Goal: Task Accomplishment & Management: Complete application form

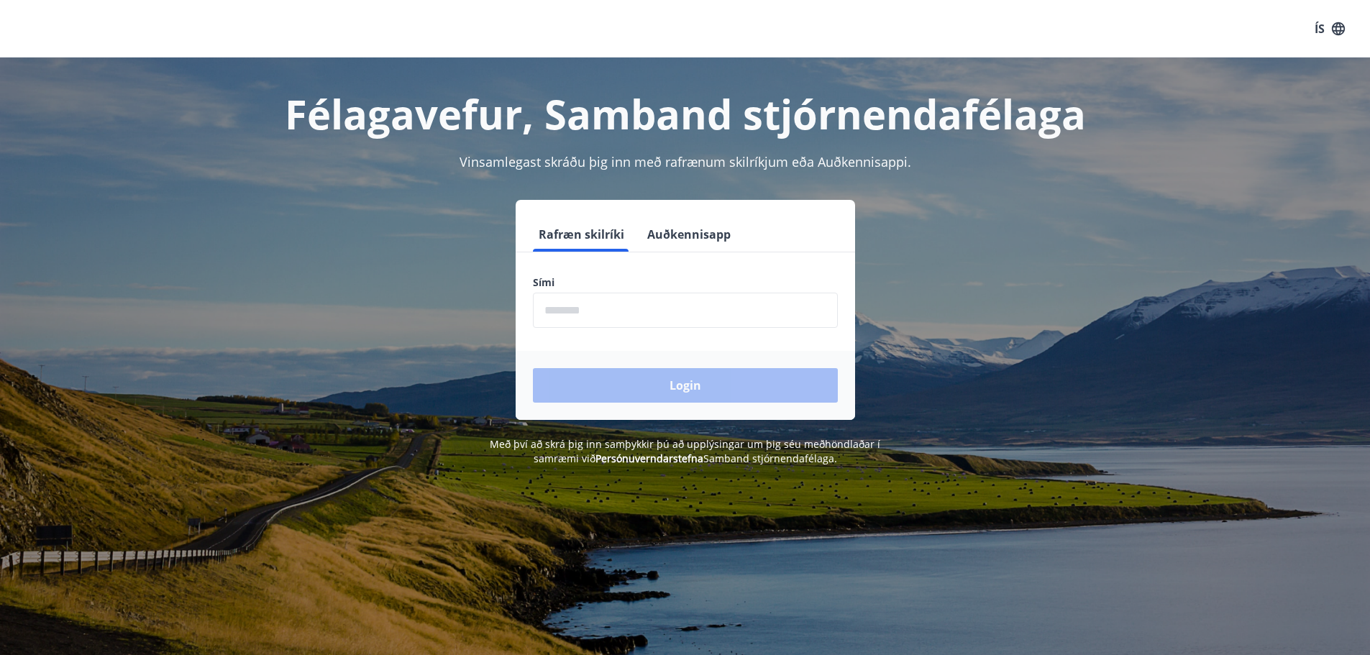
click at [668, 309] on input "phone" at bounding box center [685, 310] width 305 height 35
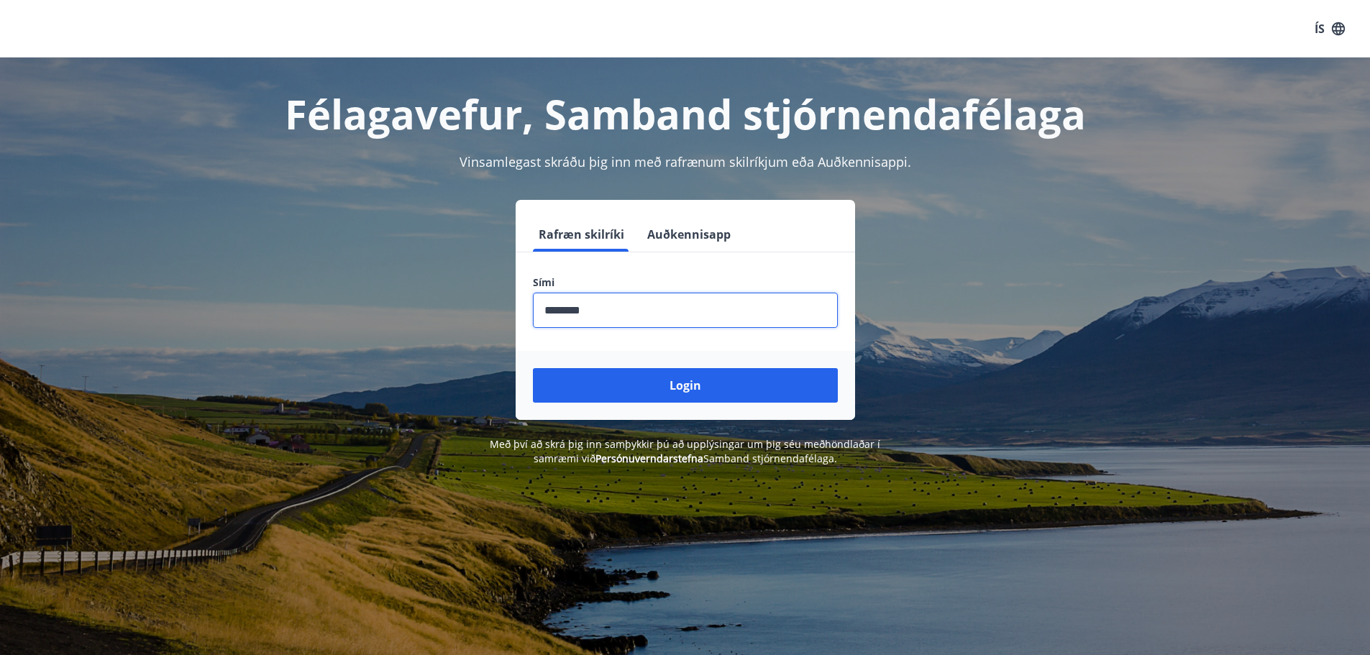
type input "********"
click at [533, 368] on button "Login" at bounding box center [685, 385] width 305 height 35
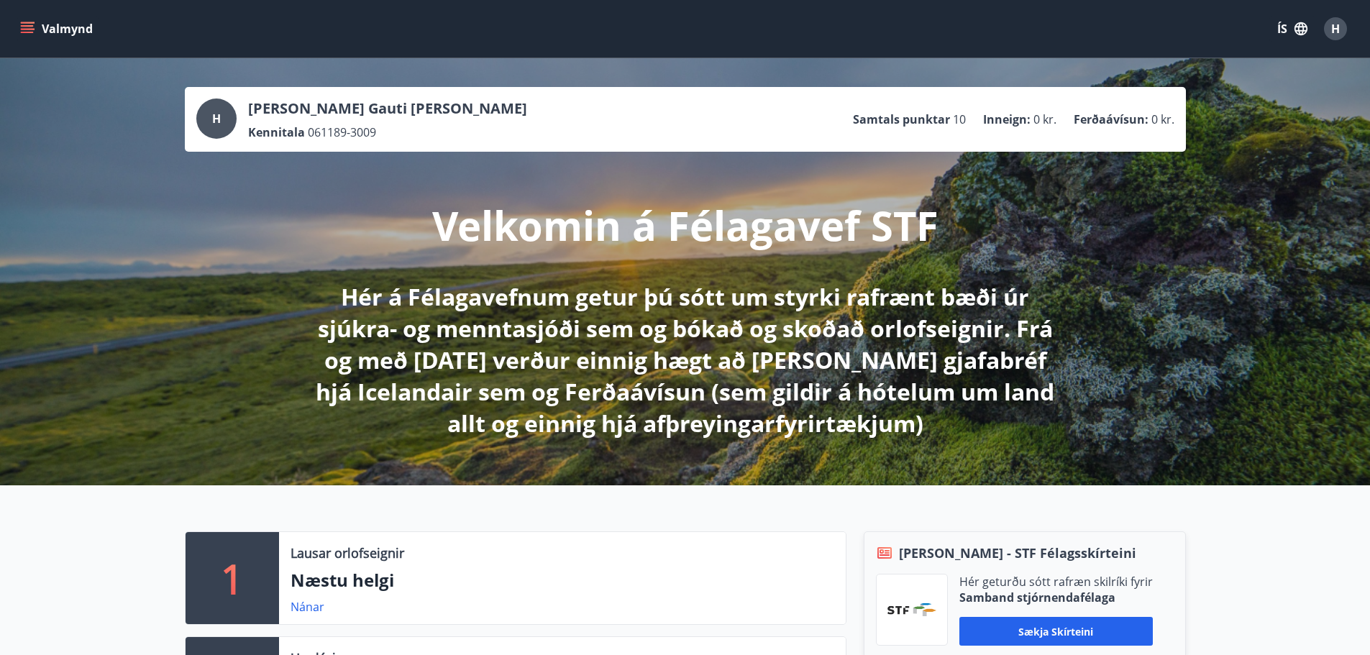
click at [23, 23] on icon "menu" at bounding box center [29, 22] width 16 height 1
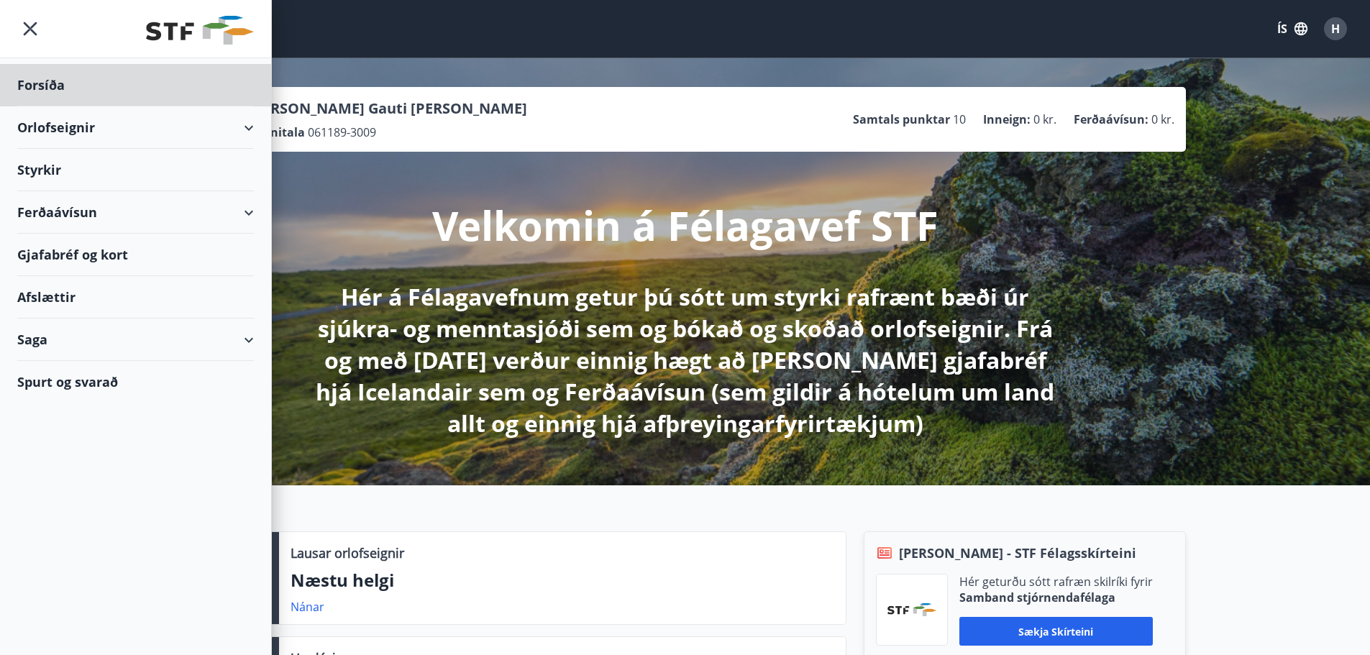
click at [53, 106] on div "Styrkir" at bounding box center [135, 85] width 237 height 42
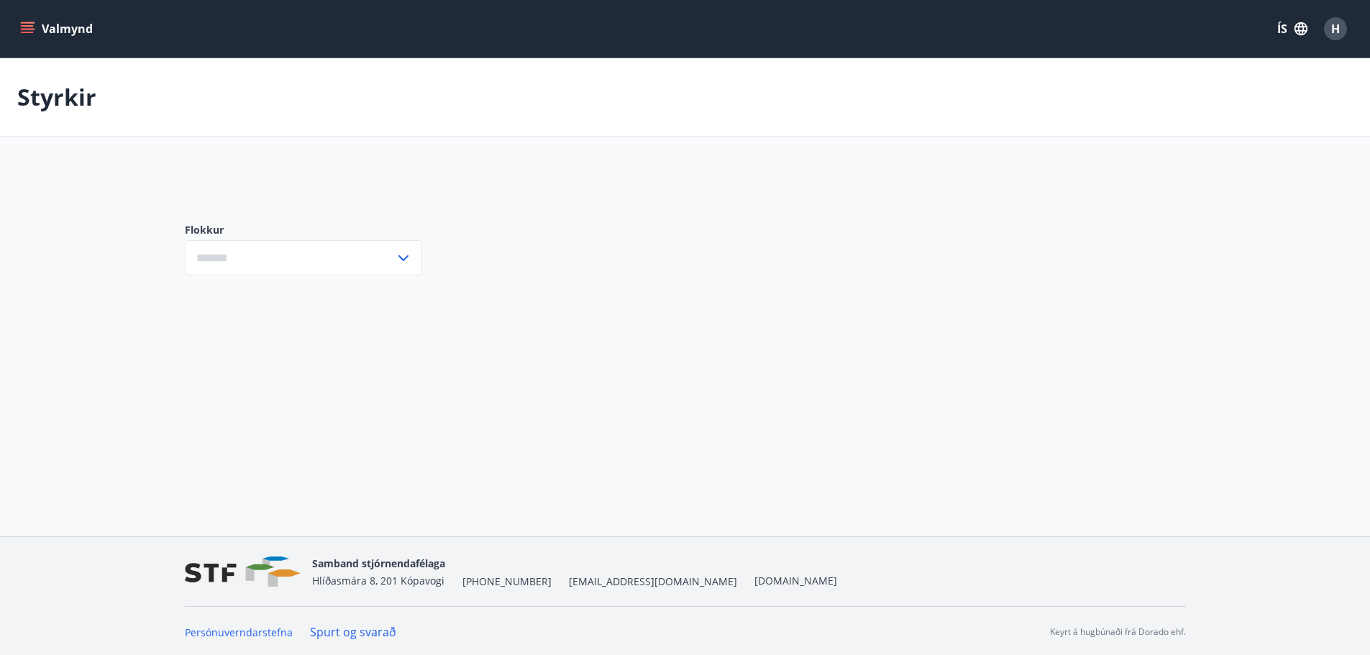
type input "***"
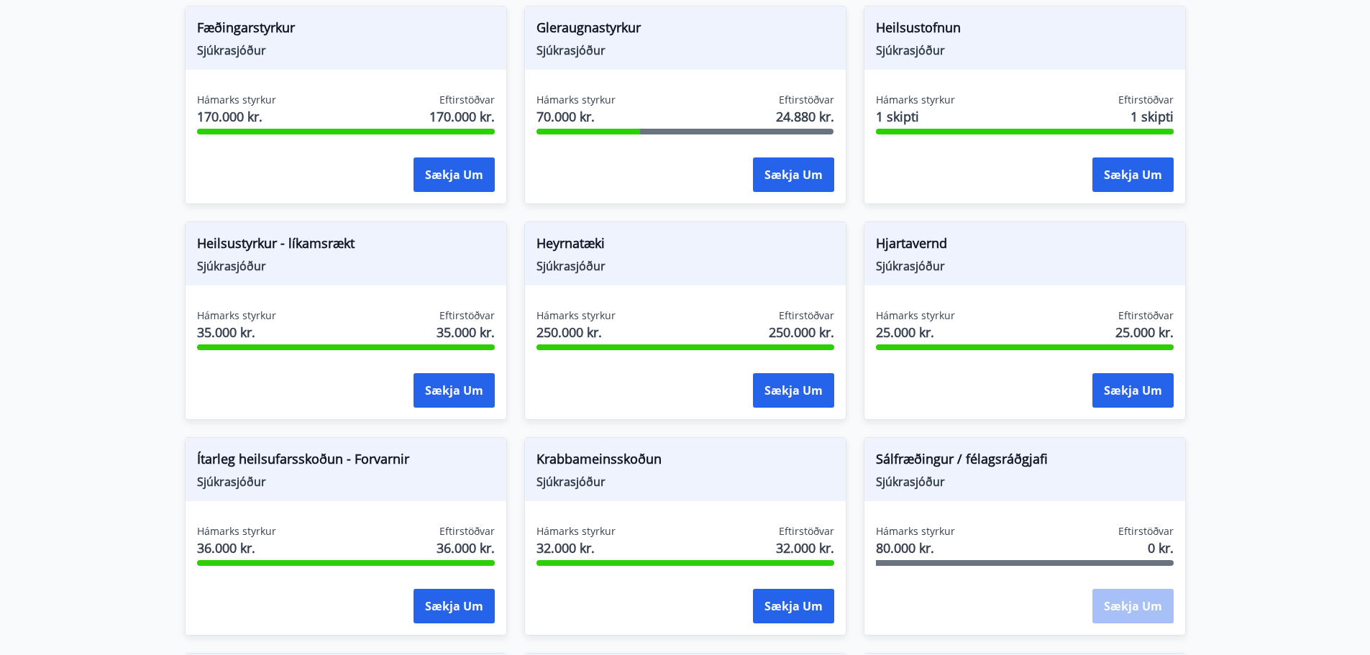
scroll to position [565, 0]
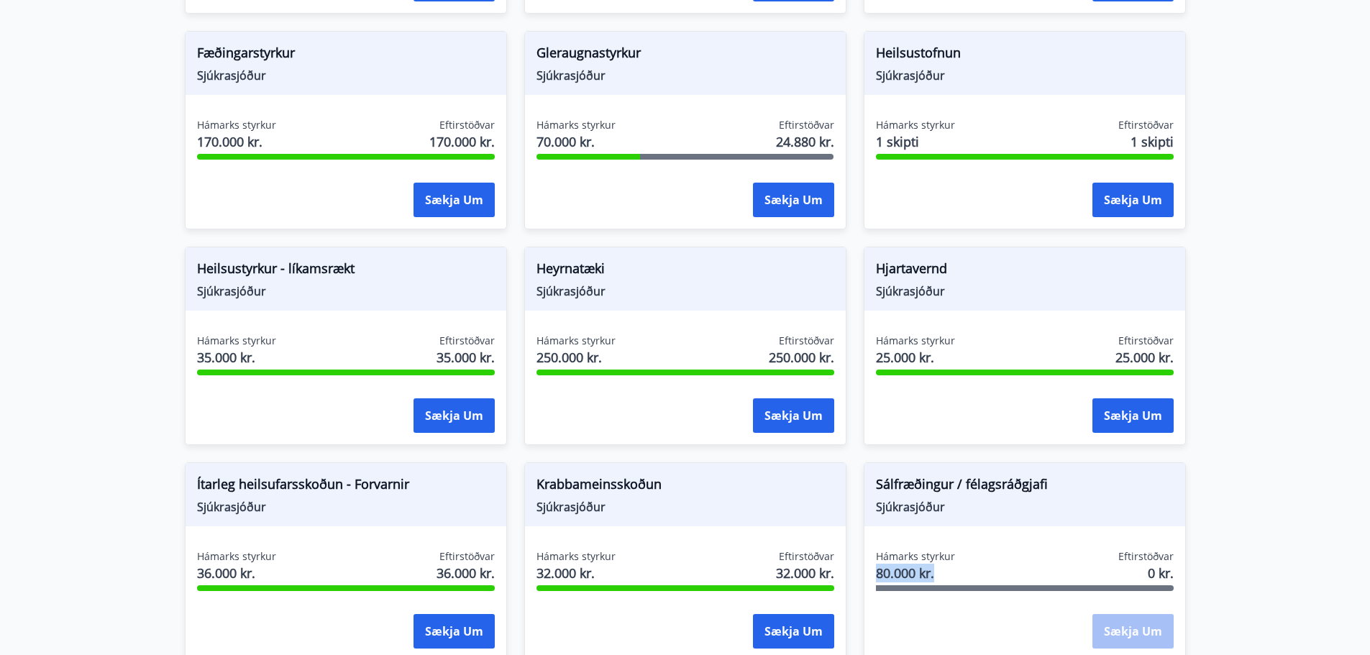
drag, startPoint x: 876, startPoint y: 576, endPoint x: 941, endPoint y: 581, distance: 64.9
click at [941, 581] on span "80.000 kr." at bounding box center [915, 573] width 79 height 19
click at [942, 580] on span "80.000 kr." at bounding box center [915, 573] width 79 height 19
click at [946, 542] on div "Sálfræðingur / félagsráðgjafi Sjúkrasjóður Hámarks styrkur 80.000 kr. Eftirstöð…" at bounding box center [1025, 562] width 322 height 199
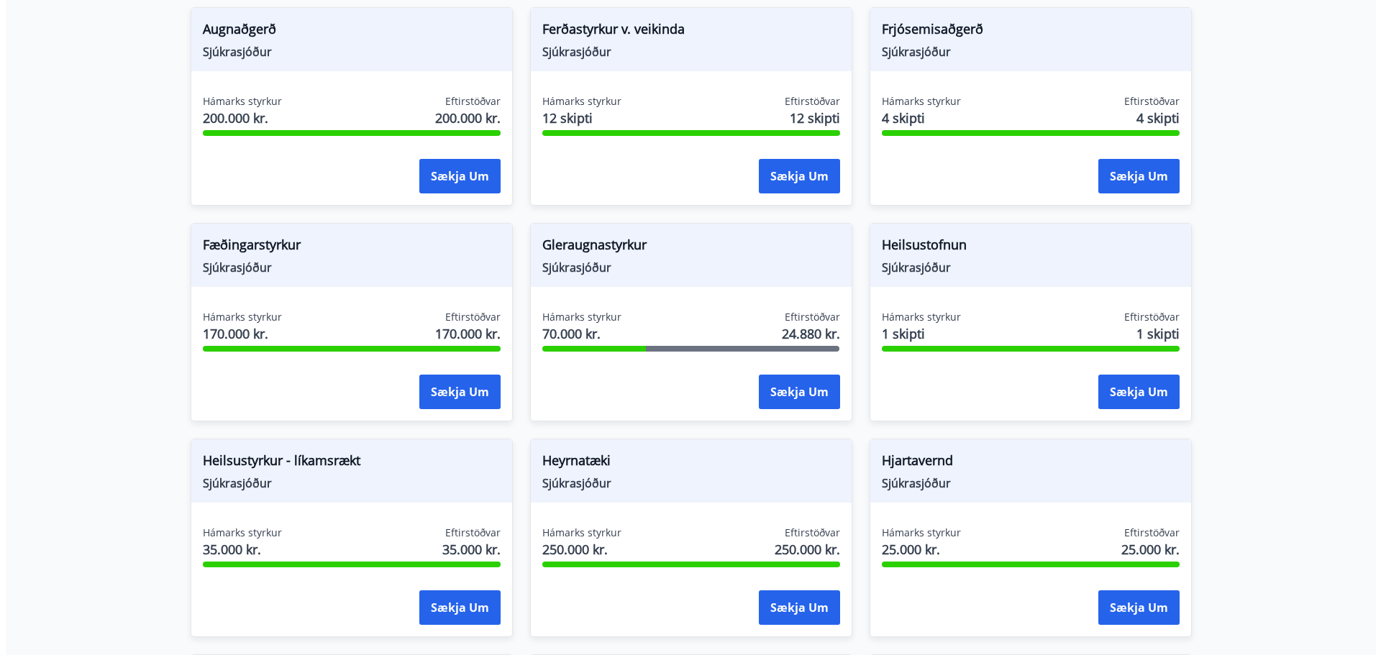
scroll to position [349, 0]
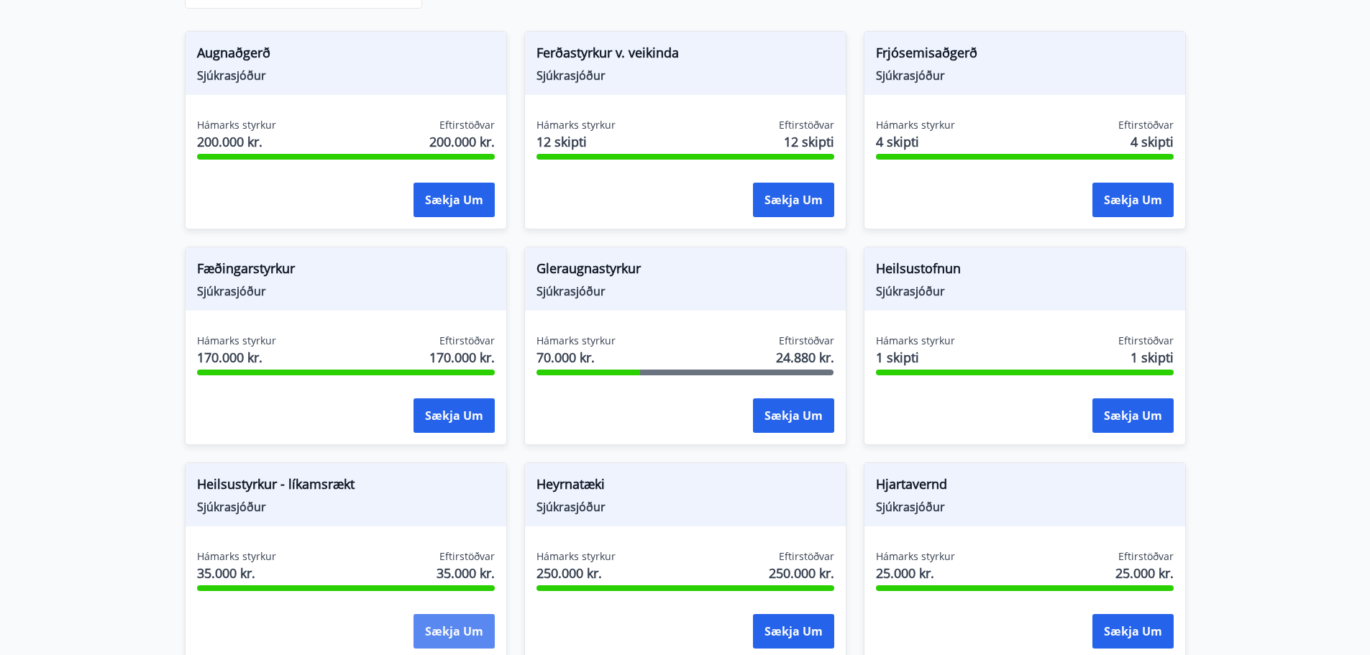
click at [451, 630] on button "Sækja um" at bounding box center [454, 631] width 81 height 35
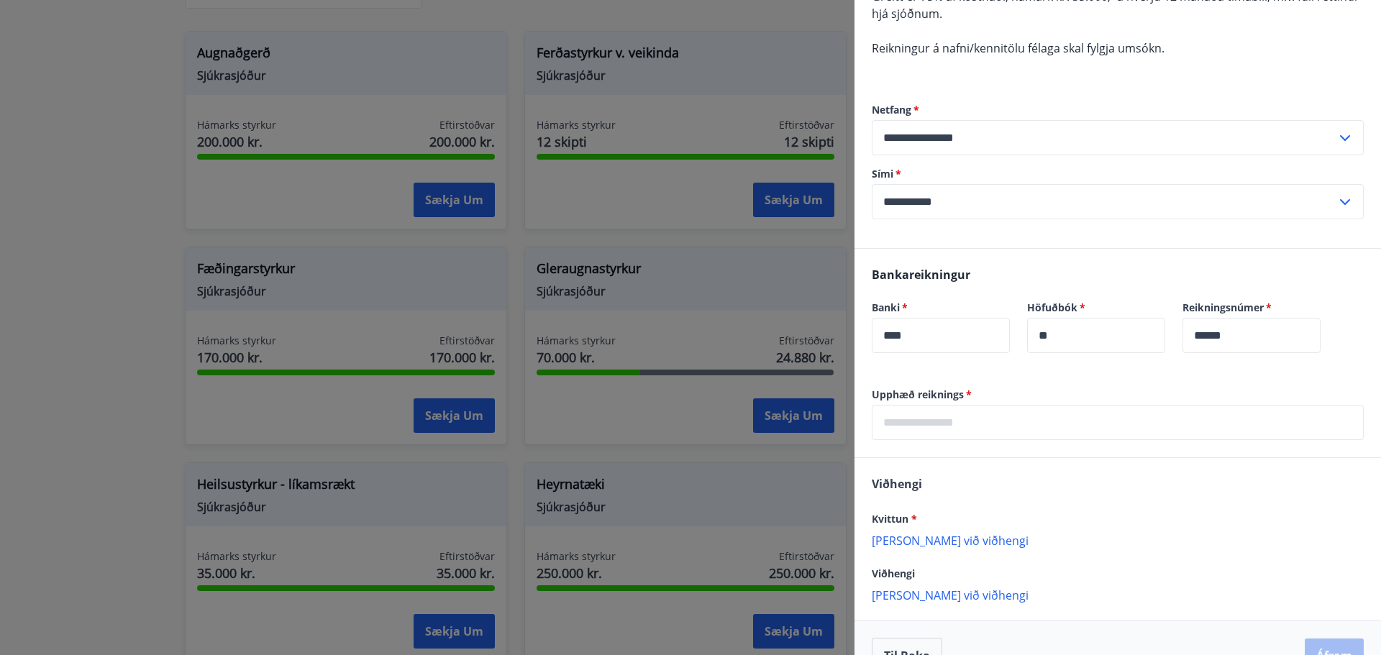
scroll to position [252, 0]
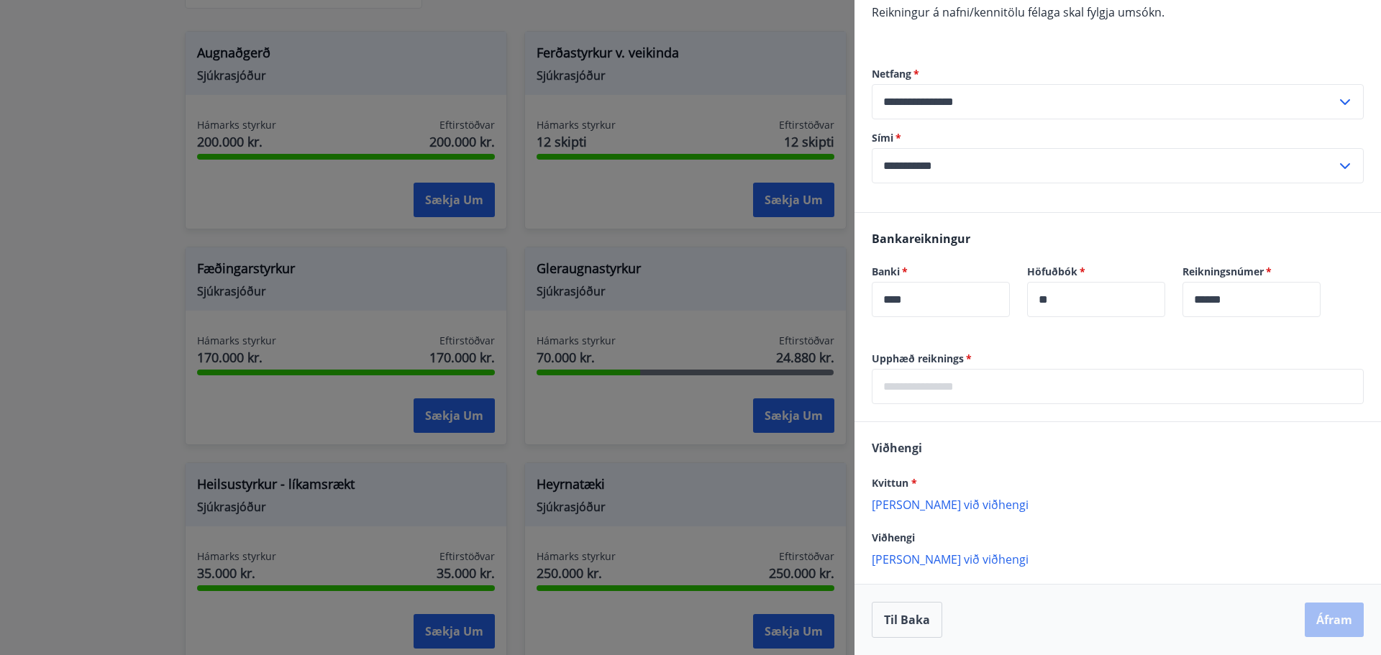
click at [960, 394] on input "text" at bounding box center [1118, 386] width 492 height 35
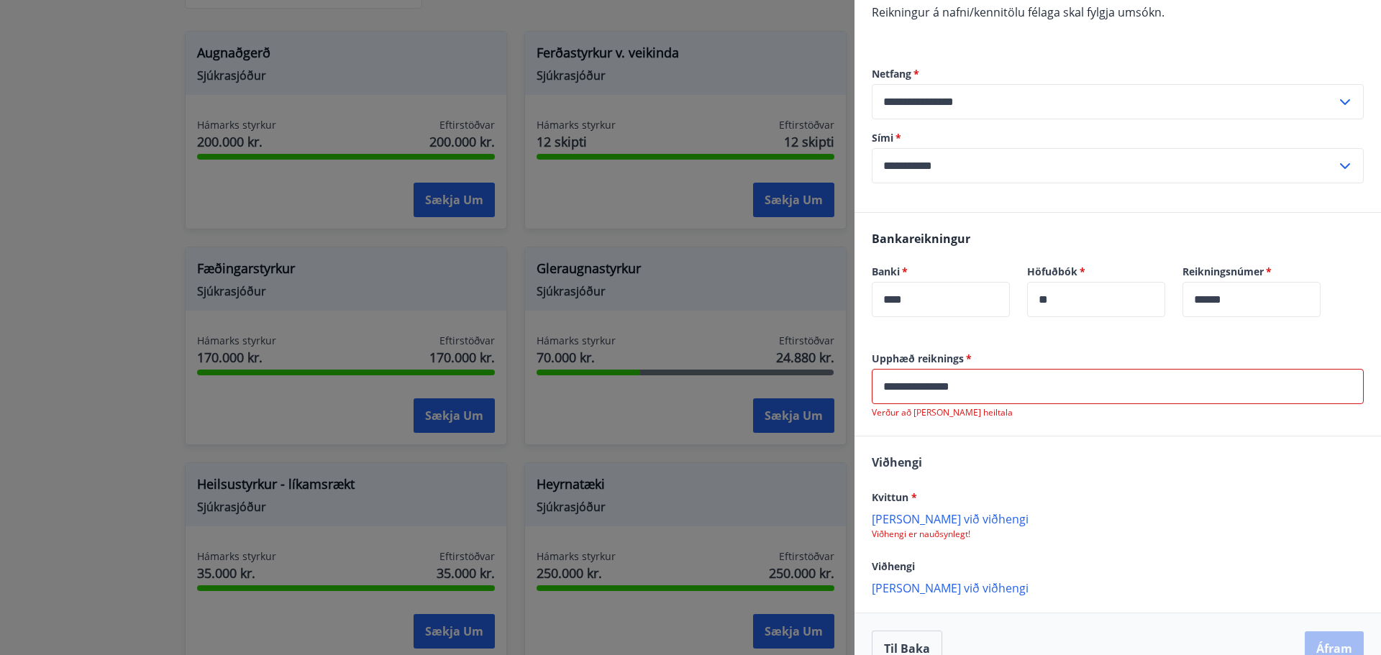
click at [914, 504] on div "Kvittun * [PERSON_NAME] við viðhengi Viðhengi er nauðsynlegt!" at bounding box center [1118, 514] width 492 height 52
drag, startPoint x: 980, startPoint y: 385, endPoint x: 957, endPoint y: 386, distance: 23.7
click at [957, 386] on input "**********" at bounding box center [1118, 386] width 492 height 35
click at [947, 388] on input "**********" at bounding box center [1118, 386] width 492 height 35
click at [935, 389] on input "**********" at bounding box center [1118, 386] width 492 height 35
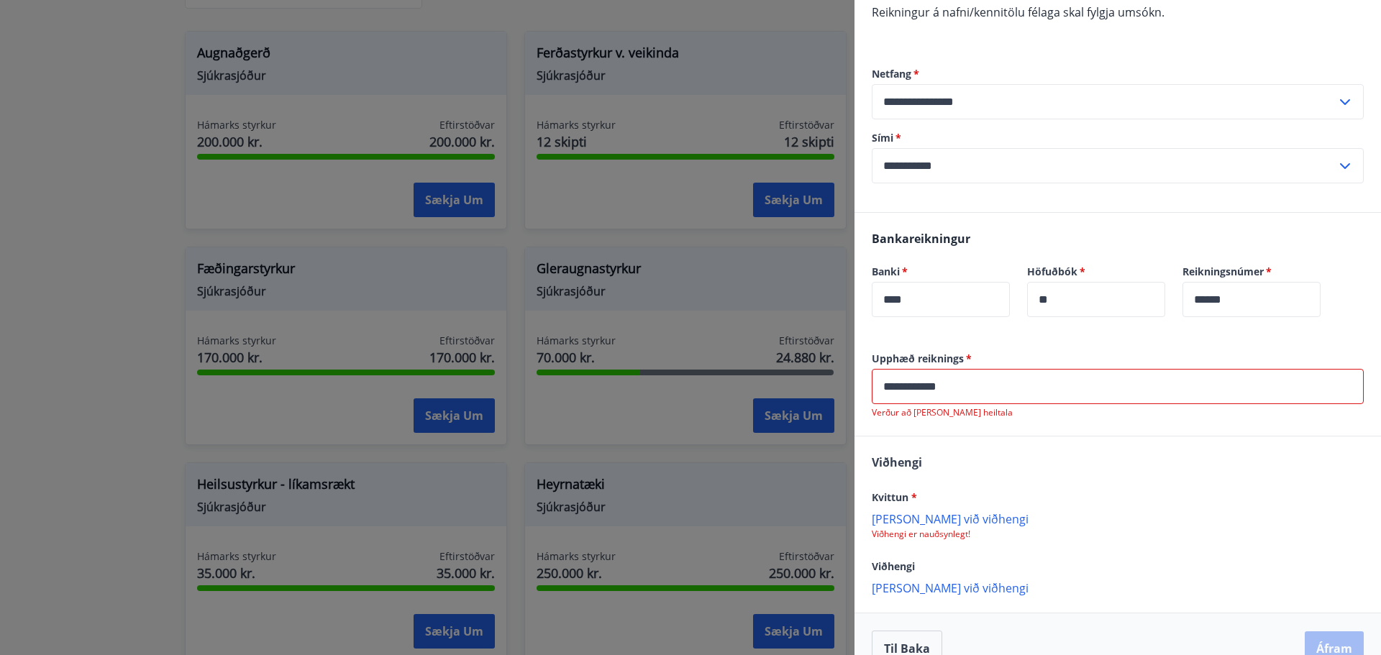
click at [1100, 483] on div "[PERSON_NAME] * [PERSON_NAME] við viðhengi Viðhengi er nauðsynlegt! Viðhengi [P…" at bounding box center [1118, 525] width 527 height 176
drag, startPoint x: 989, startPoint y: 391, endPoint x: 919, endPoint y: 384, distance: 70.8
click at [919, 384] on input "**********" at bounding box center [1118, 386] width 492 height 35
type input "*****"
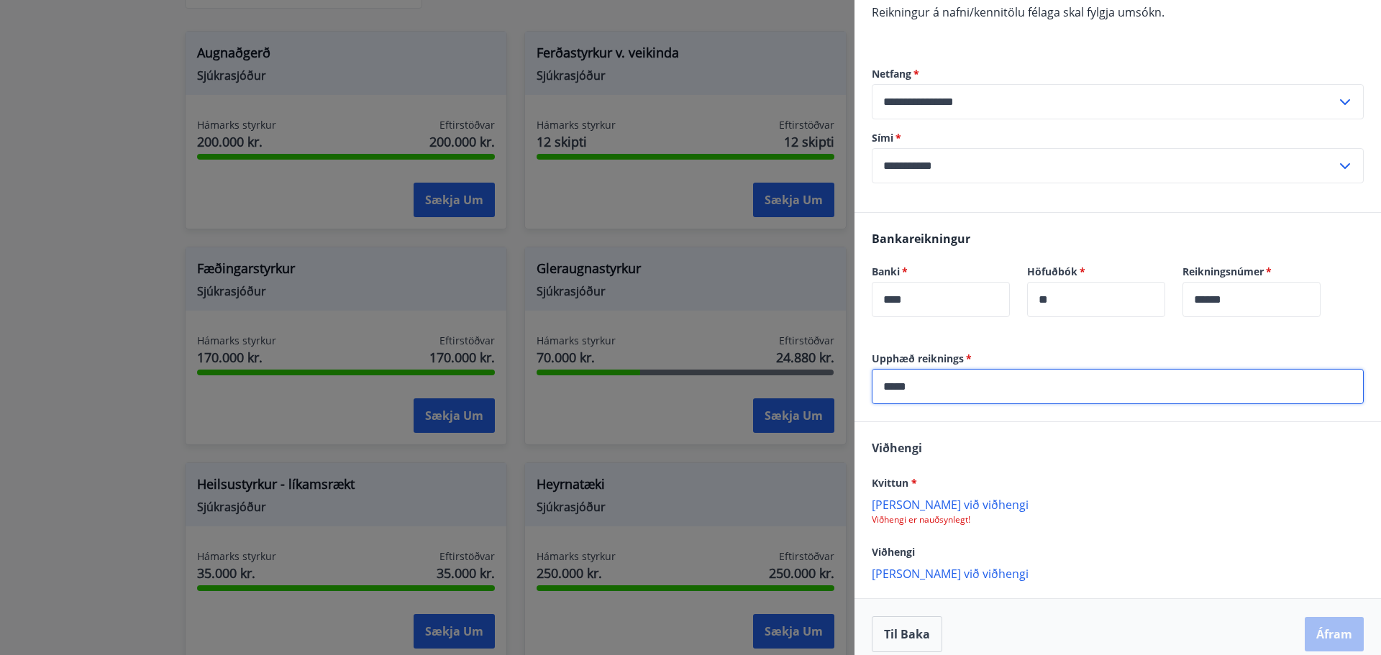
drag, startPoint x: 917, startPoint y: 391, endPoint x: 778, endPoint y: 380, distance: 140.0
click at [791, 386] on div "**********" at bounding box center [690, 327] width 1381 height 655
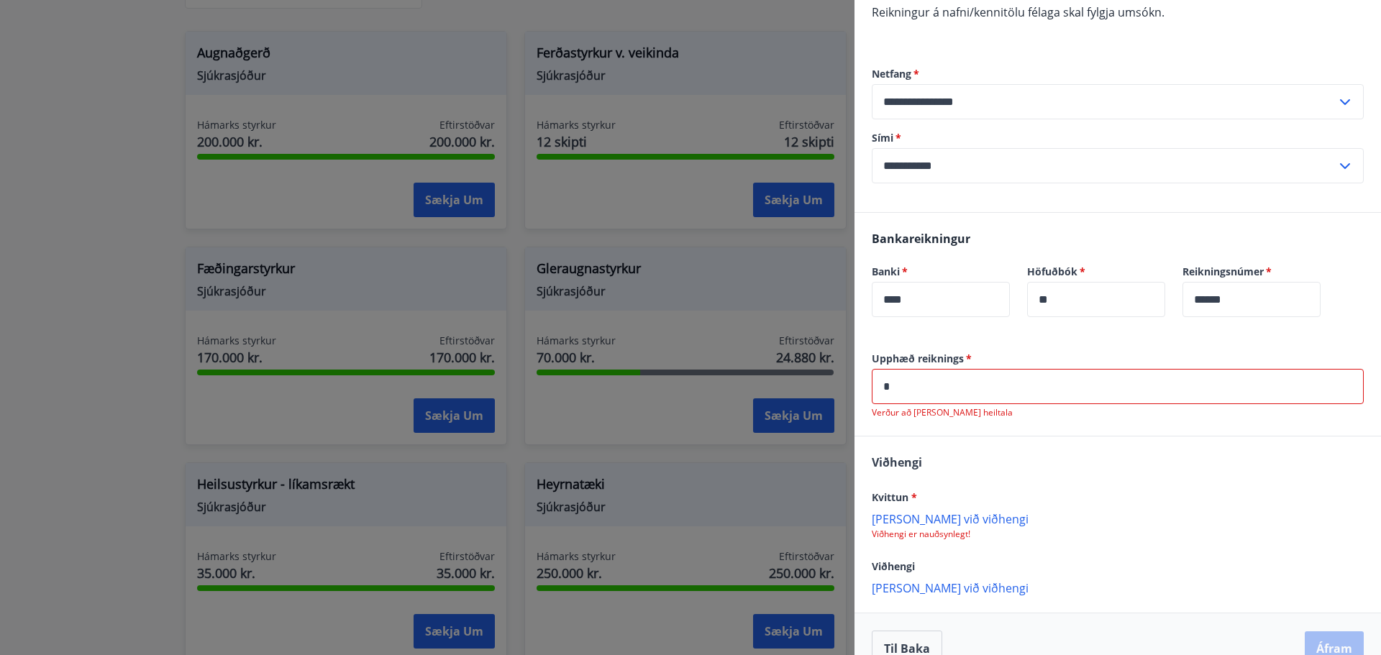
click at [914, 522] on p "[PERSON_NAME] við viðhengi" at bounding box center [1118, 518] width 492 height 14
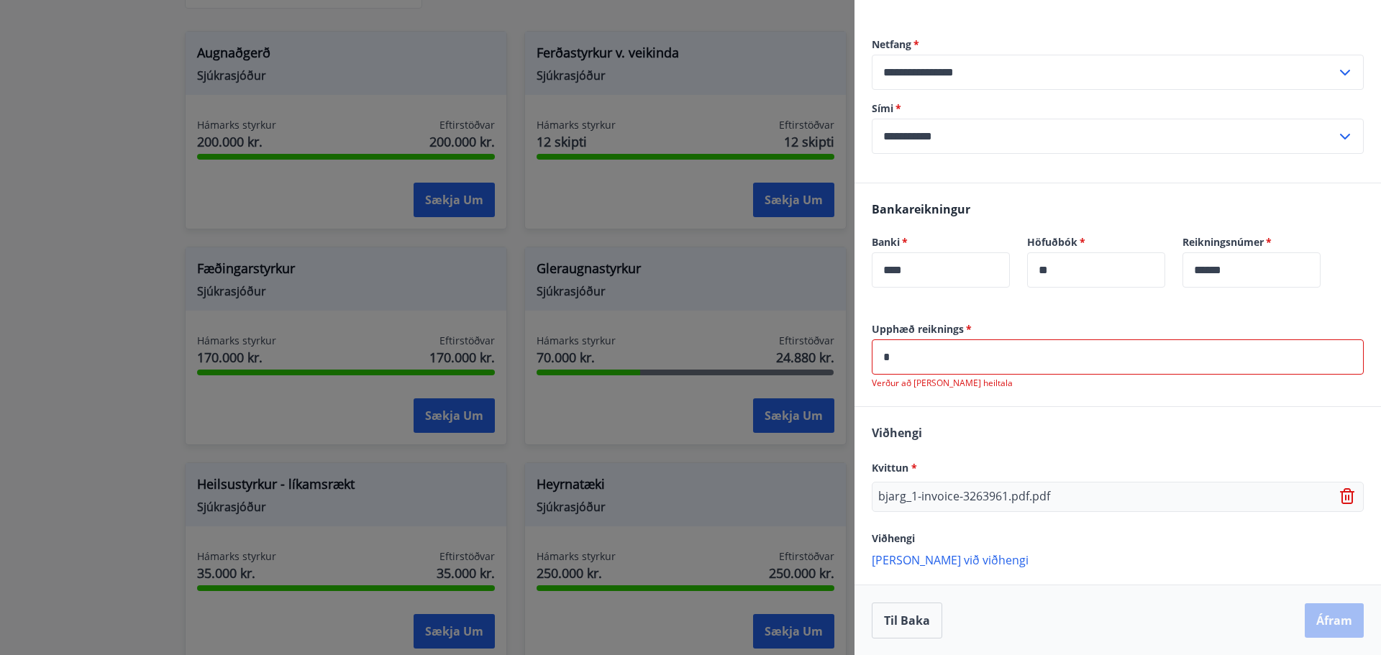
scroll to position [282, 0]
click at [933, 362] on input "*" at bounding box center [1118, 356] width 492 height 35
click at [862, 356] on div "Upphæð reiknings   * * ​ Verður að [PERSON_NAME] heiltala" at bounding box center [1118, 364] width 527 height 84
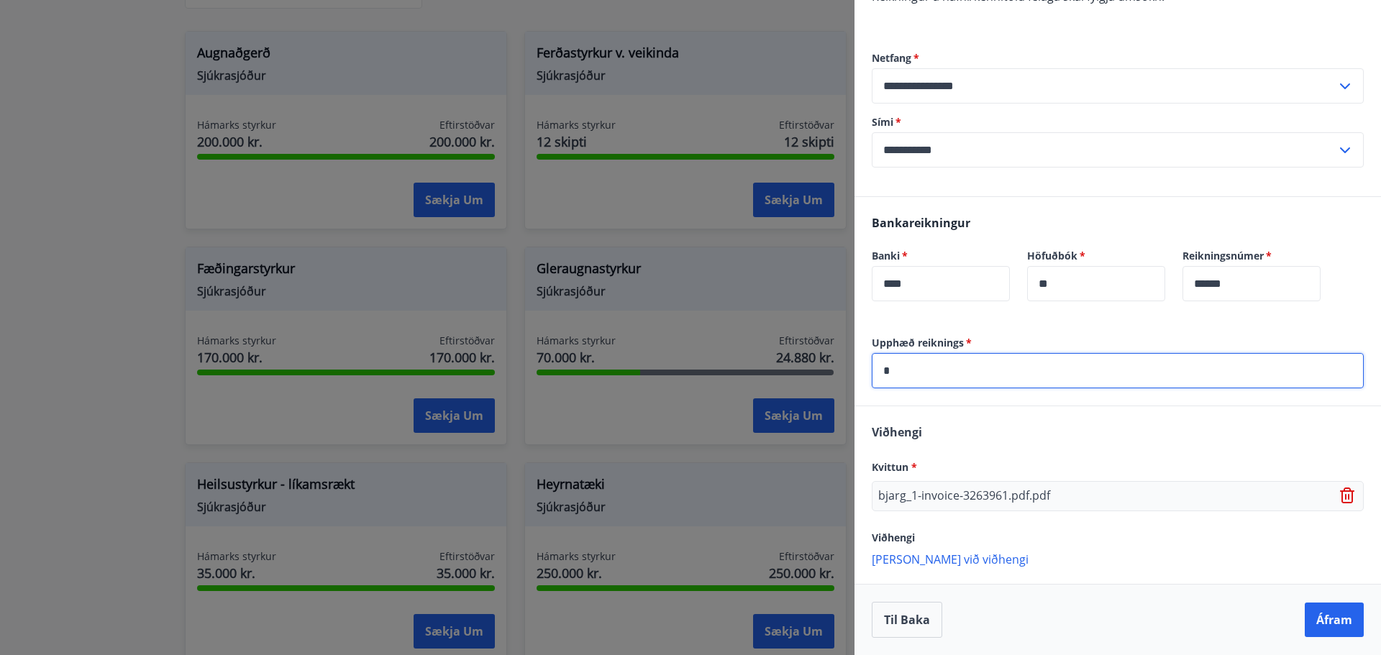
scroll to position [268, 0]
type input "*"
click at [1305, 624] on button "Áfram" at bounding box center [1334, 620] width 59 height 35
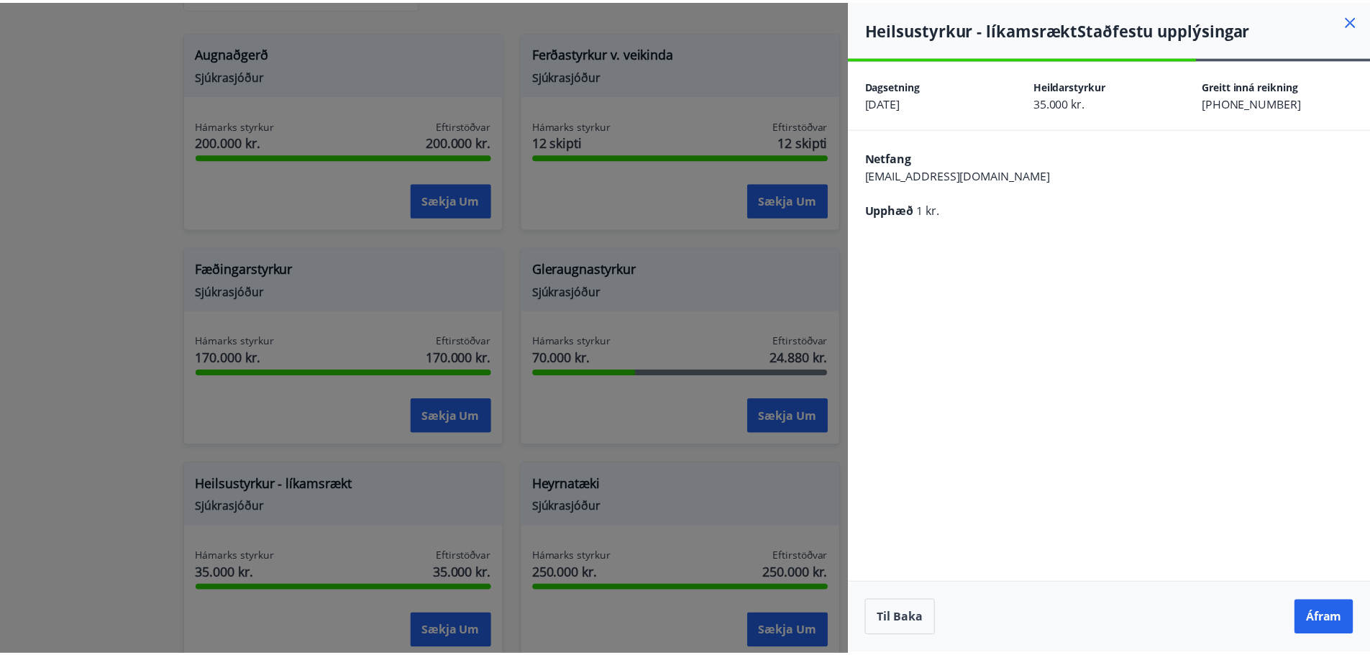
scroll to position [0, 0]
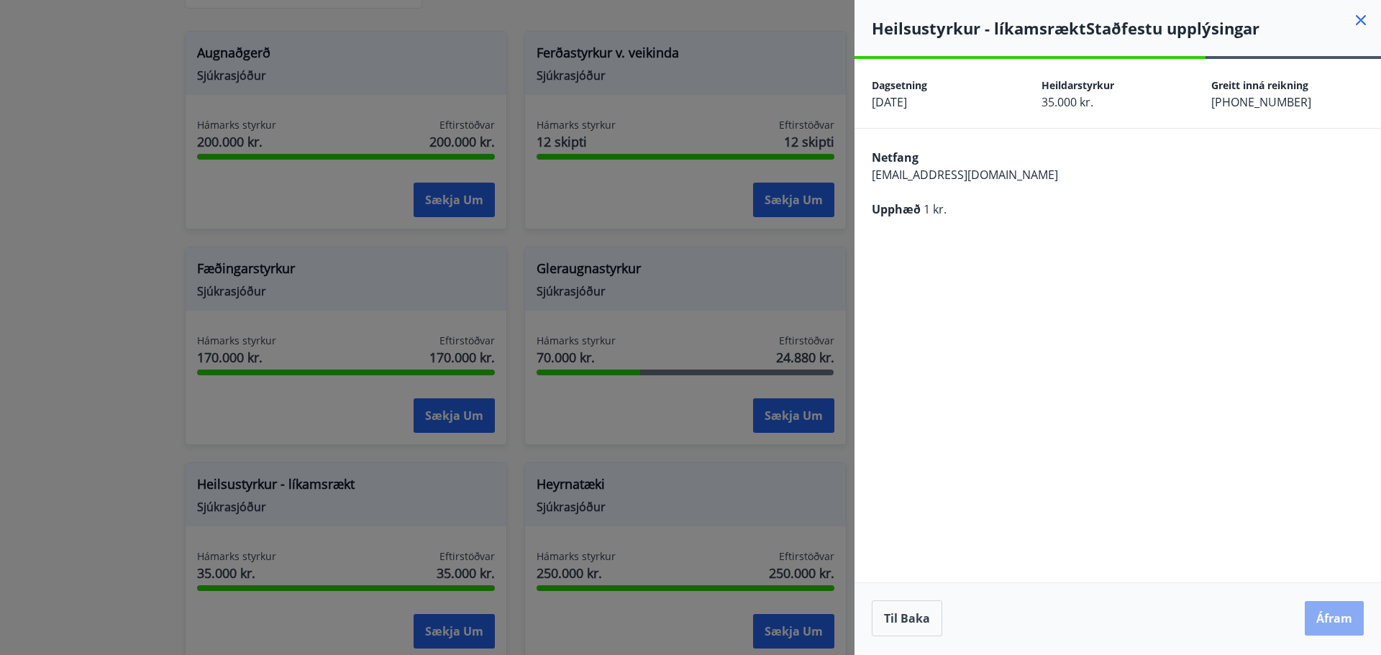
click at [1338, 608] on button "Áfram" at bounding box center [1334, 618] width 59 height 35
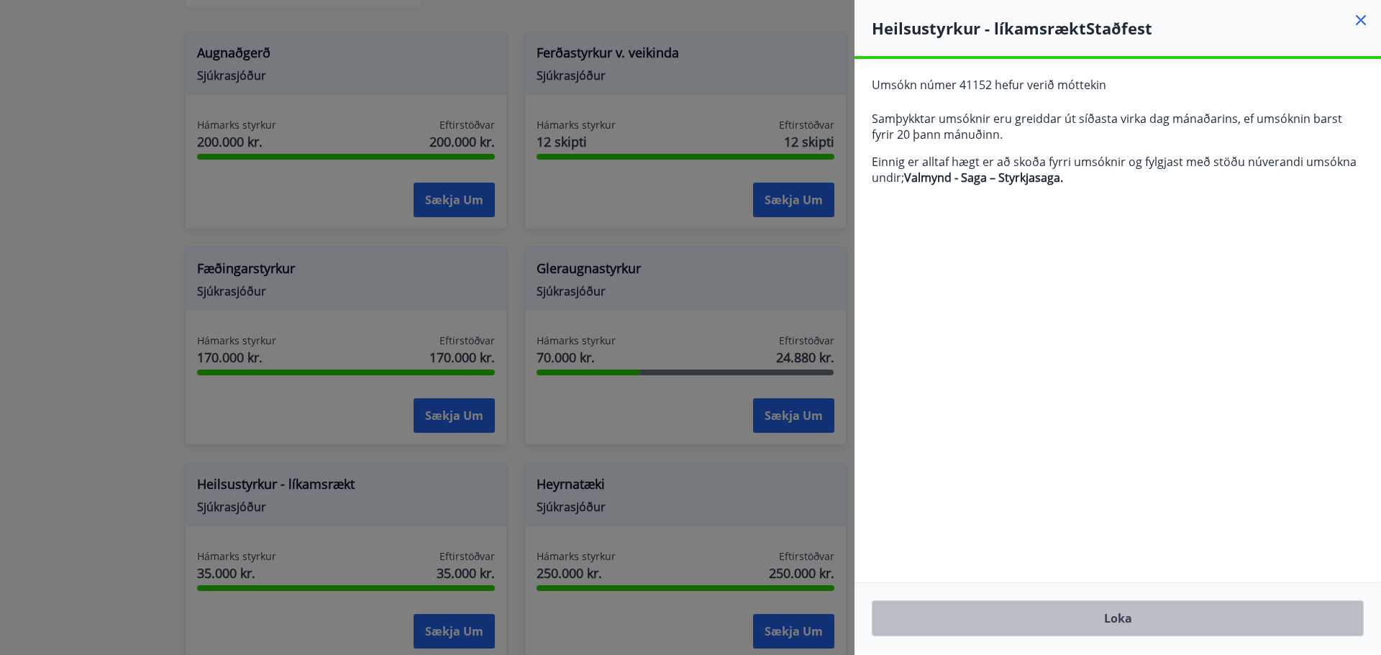
click at [1124, 626] on button "Loka" at bounding box center [1118, 619] width 492 height 36
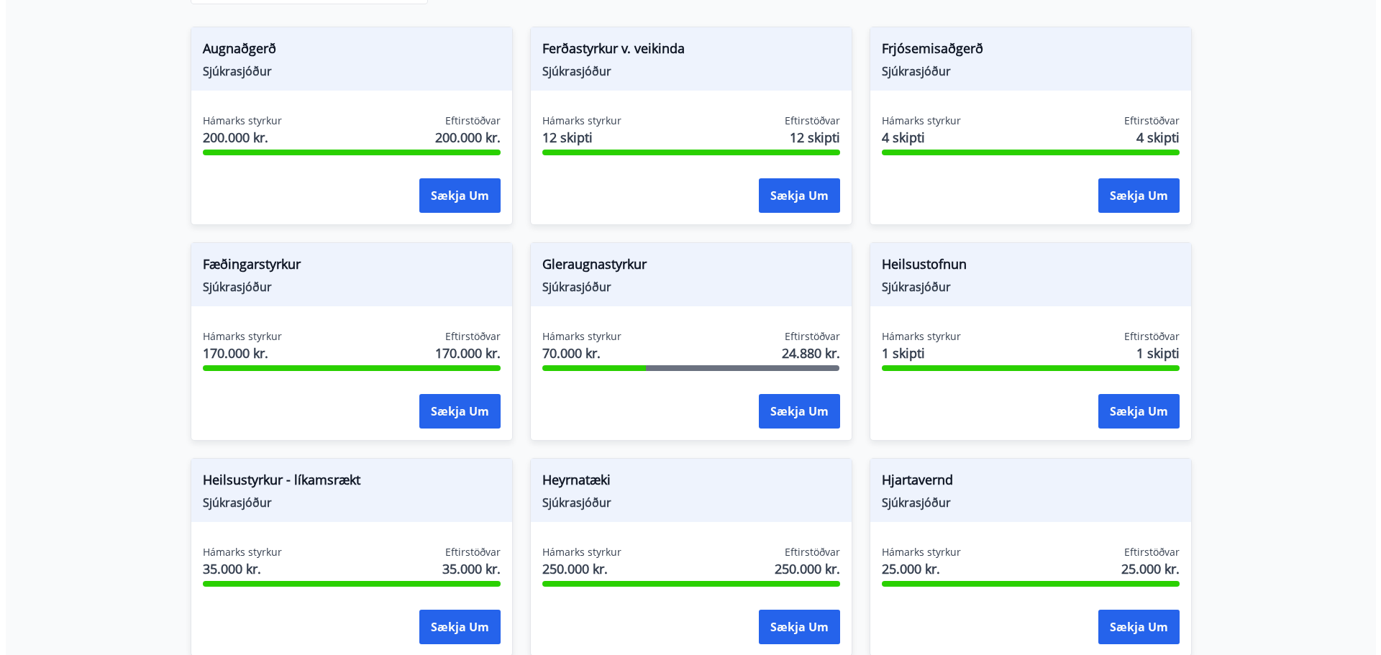
scroll to position [277, 0]
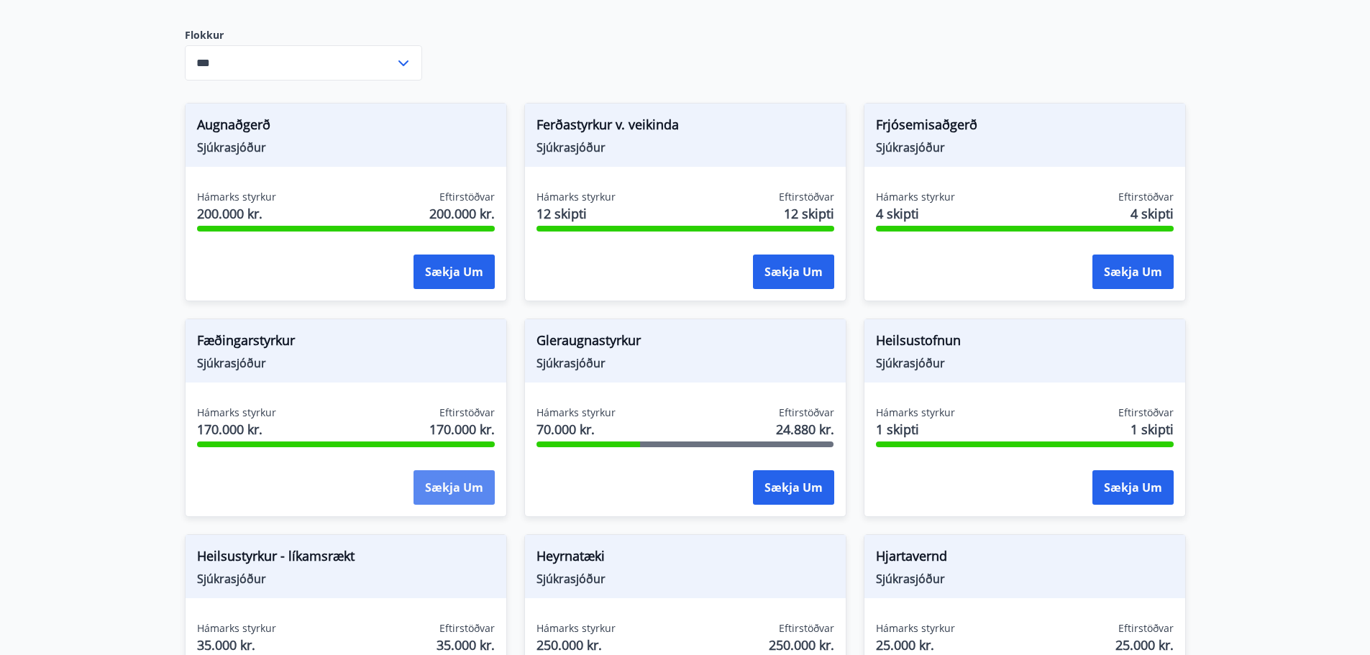
click at [426, 492] on button "Sækja um" at bounding box center [454, 487] width 81 height 35
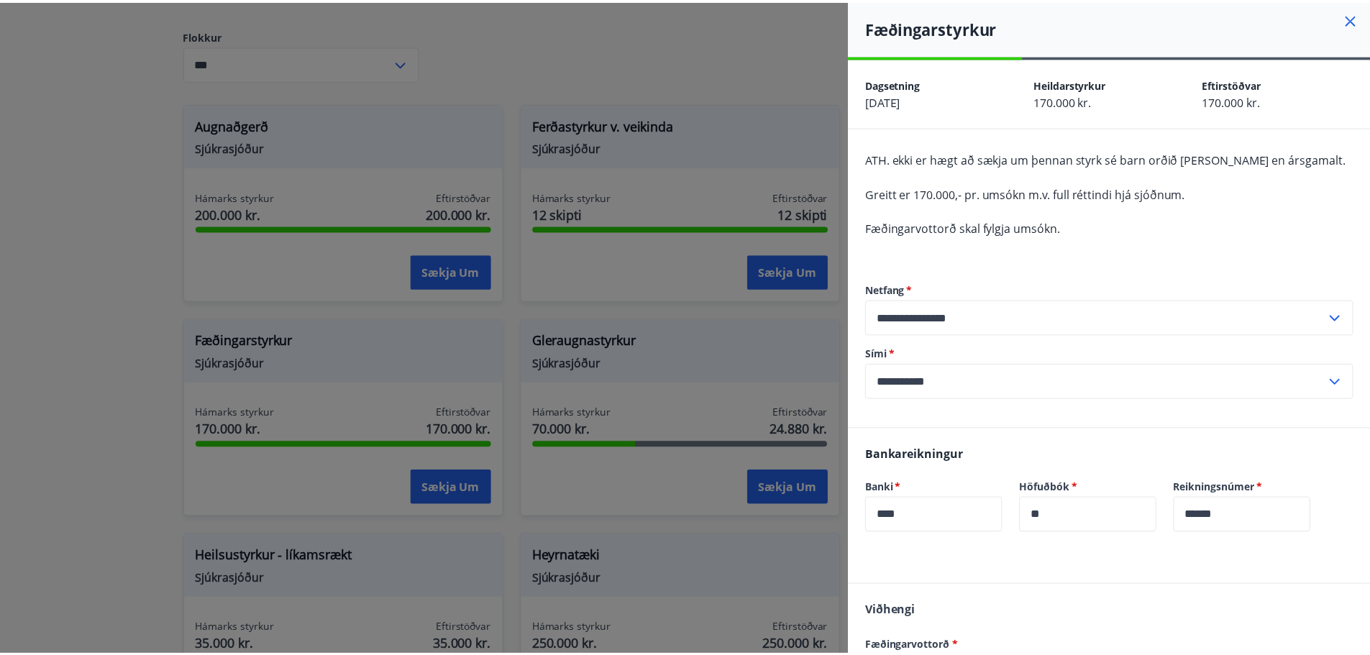
scroll to position [0, 0]
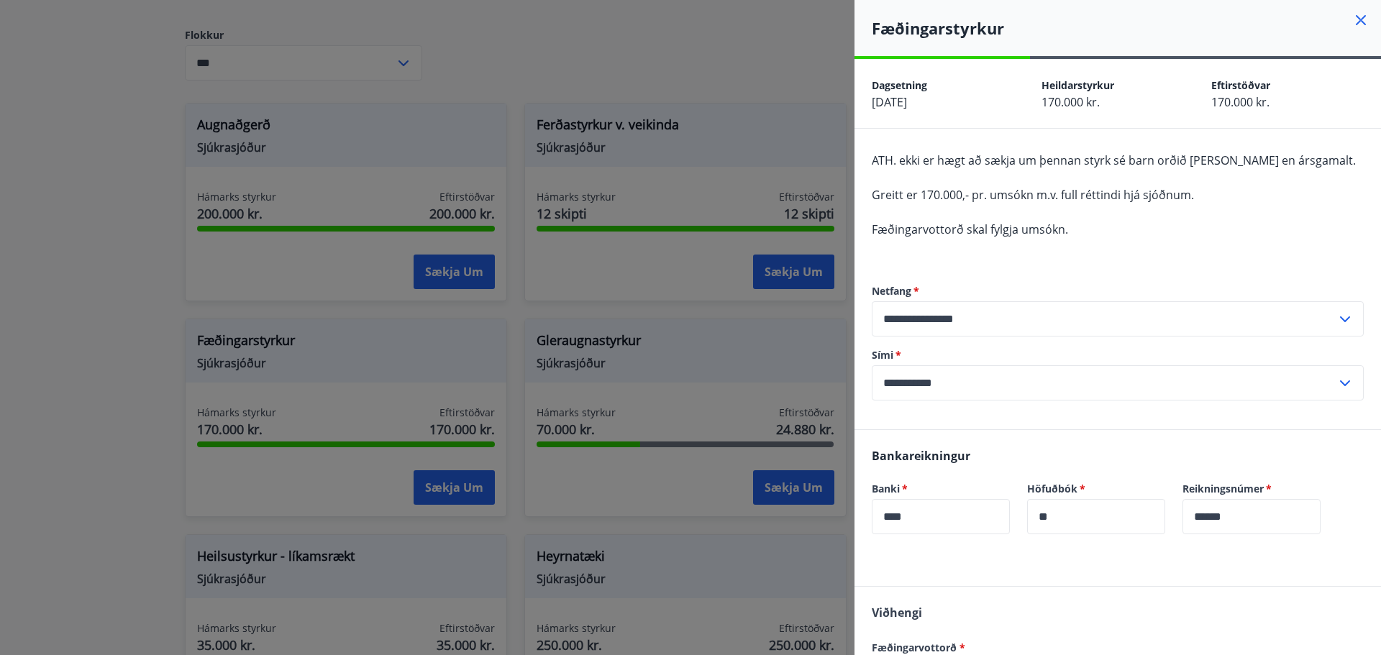
click at [1356, 19] on icon at bounding box center [1361, 20] width 10 height 10
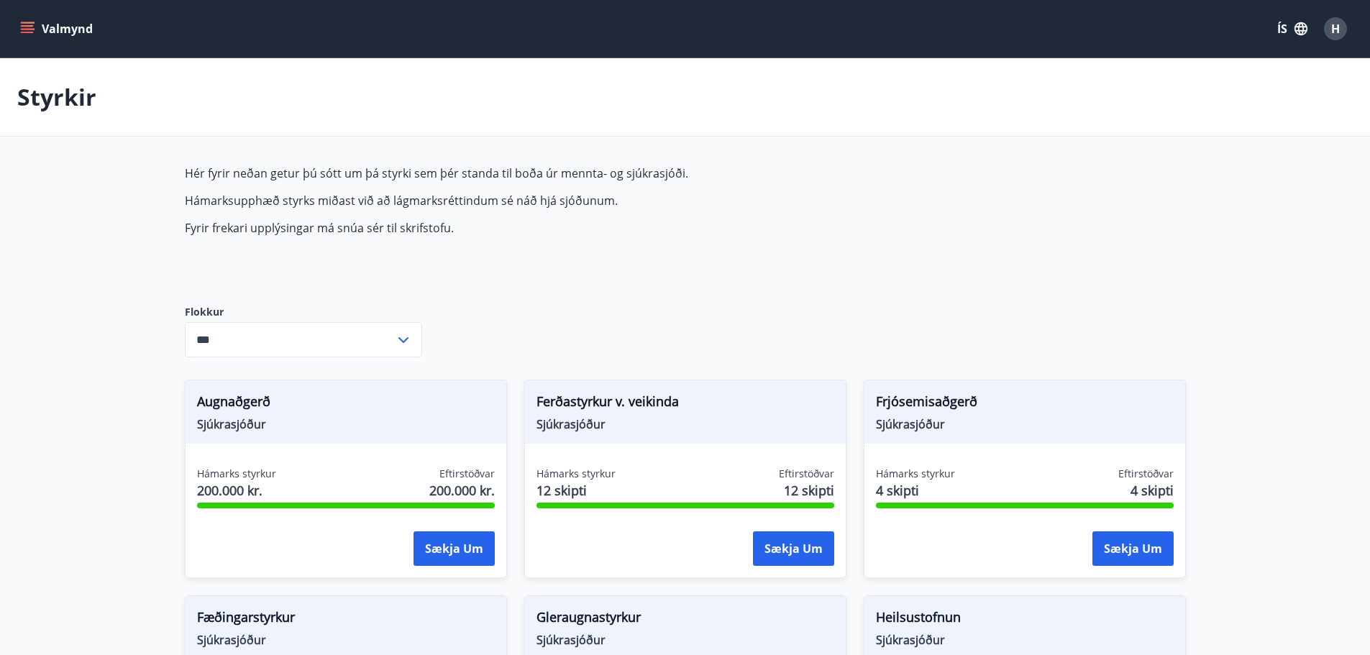
click at [37, 34] on button "Valmynd" at bounding box center [57, 29] width 81 height 26
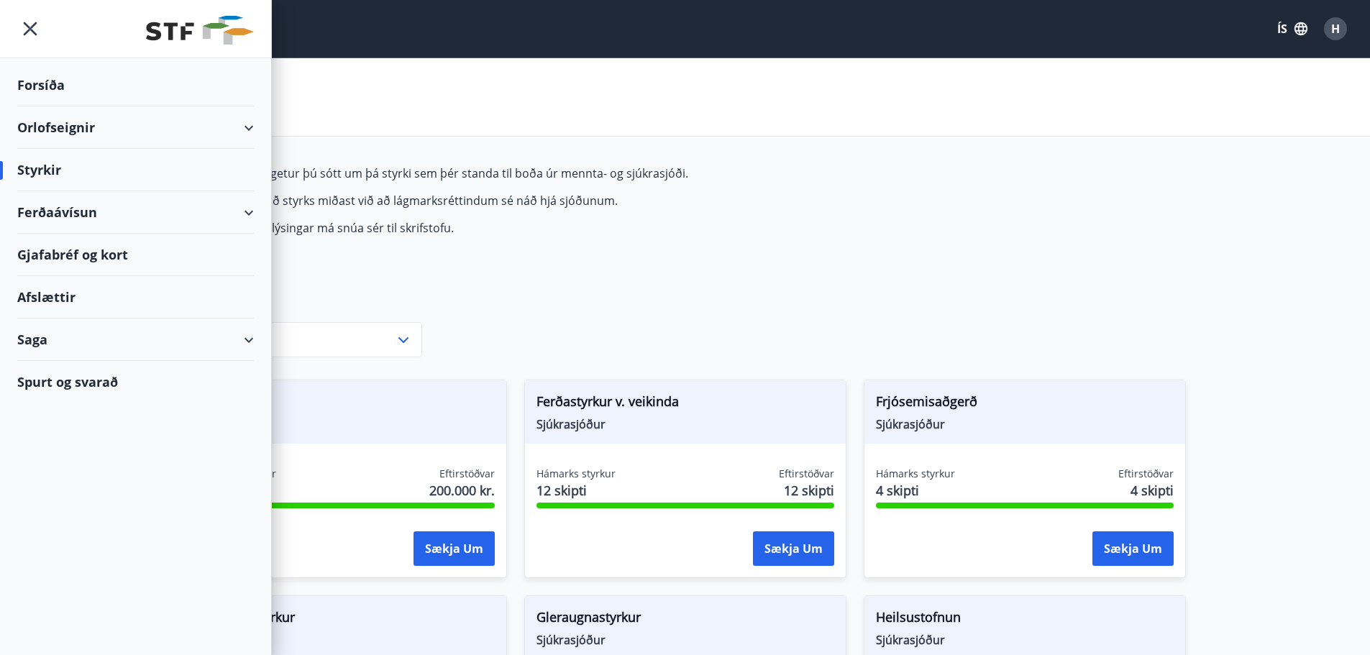
click at [97, 168] on div "Styrkir" at bounding box center [135, 170] width 237 height 42
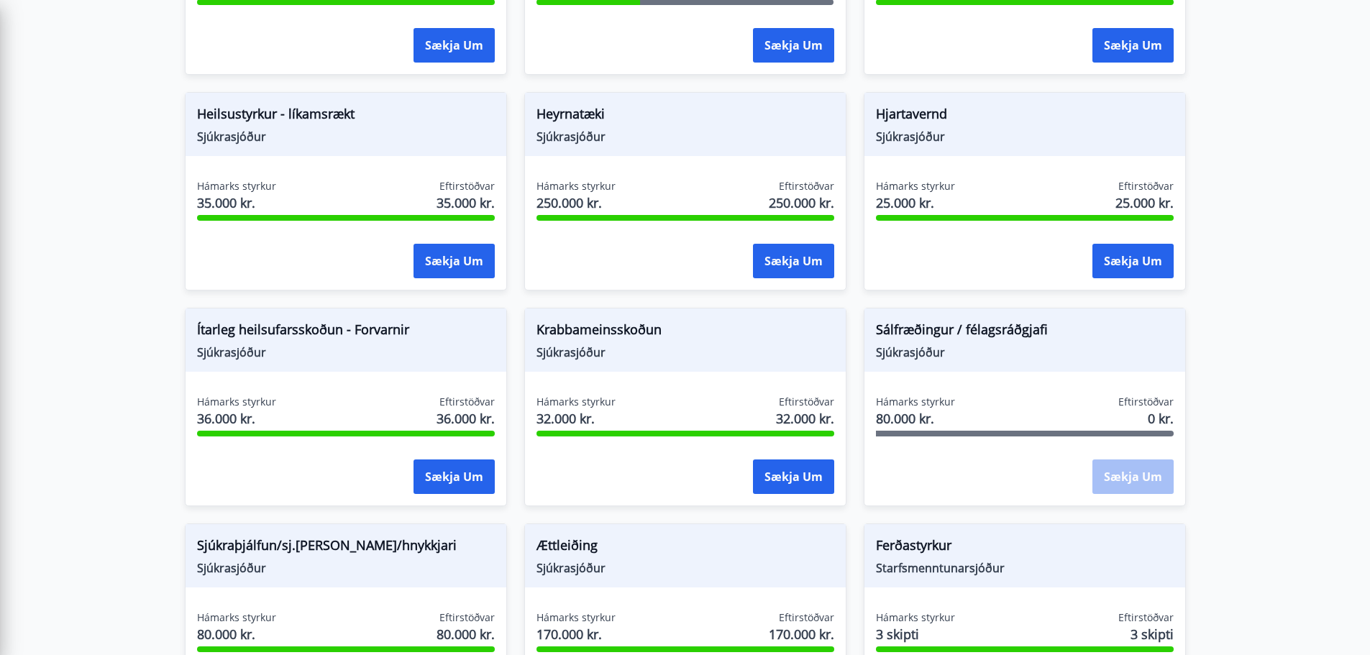
click at [1248, 375] on main "Styrkir Hér fyrir neðan getur þú sótt um þá styrki sem þér standa til boða úr m…" at bounding box center [685, 147] width 1370 height 1616
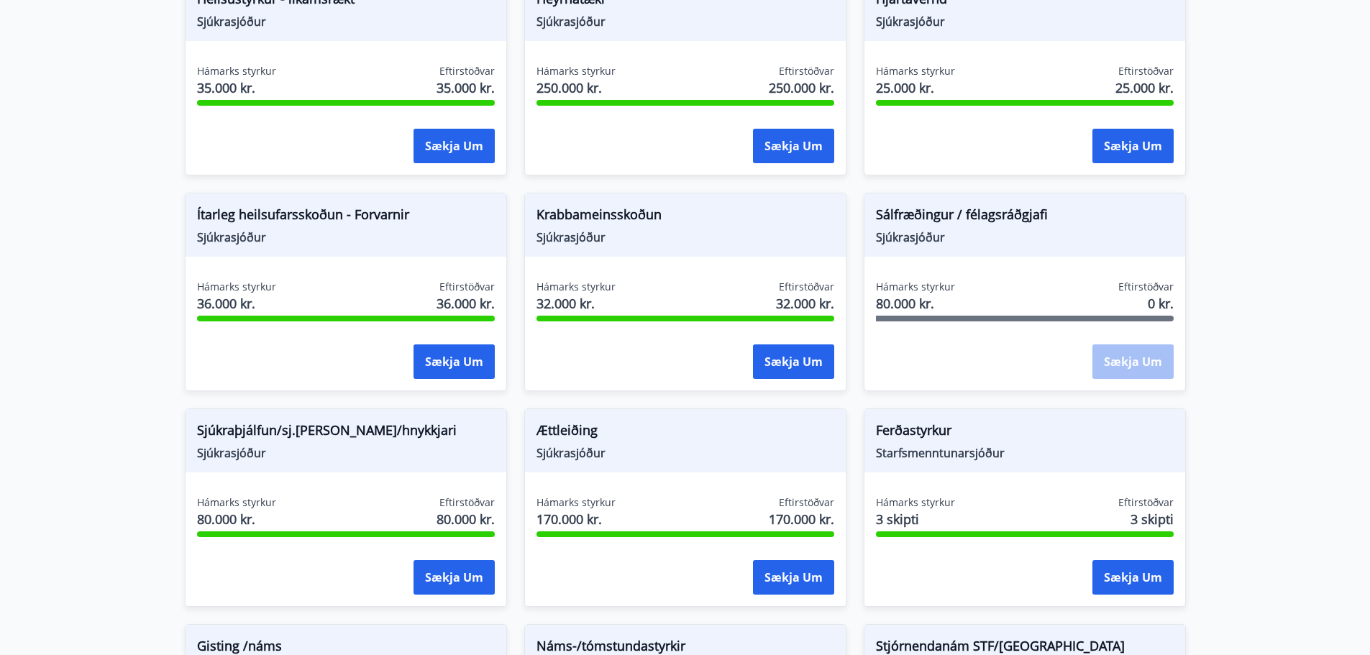
scroll to position [709, 0]
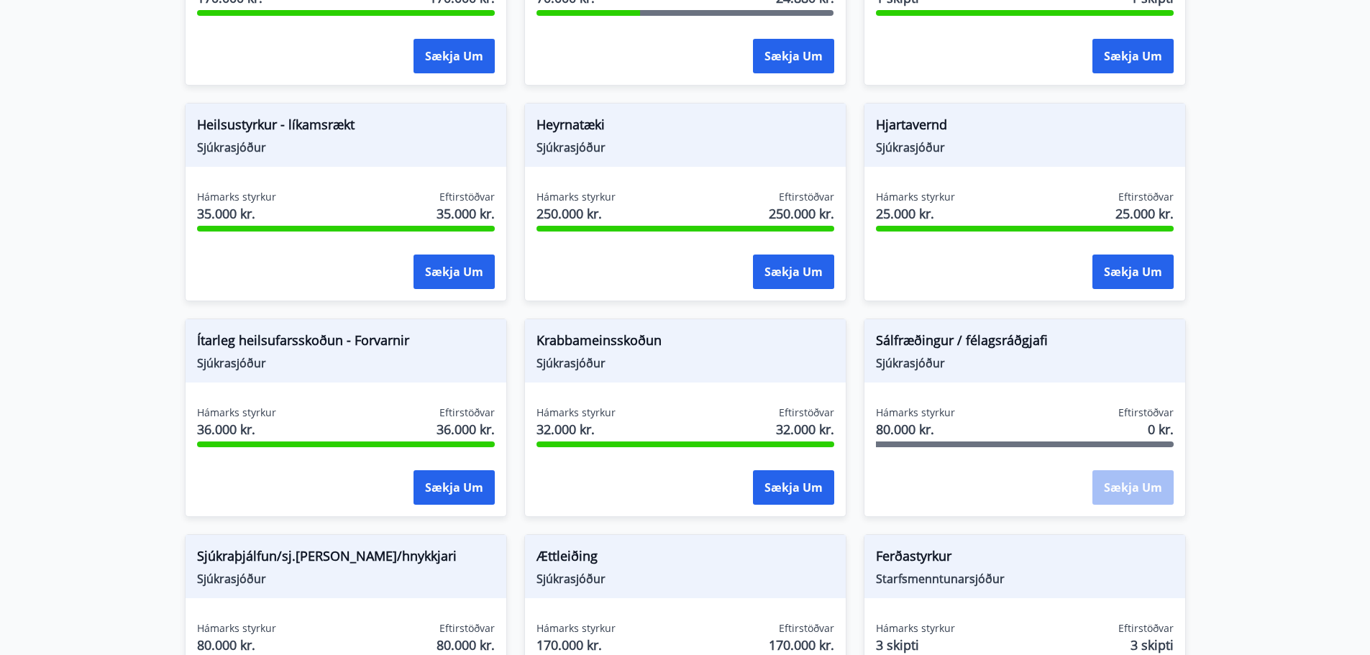
click at [930, 346] on span "Sálfræðingur / félagsráðgjafi" at bounding box center [1025, 343] width 298 height 24
click at [1119, 486] on div "Sækja um" at bounding box center [1133, 488] width 81 height 36
click at [1025, 434] on div "Hámarks styrkur 80.000 kr. Eftirstöðvar 0 kr." at bounding box center [1025, 424] width 298 height 36
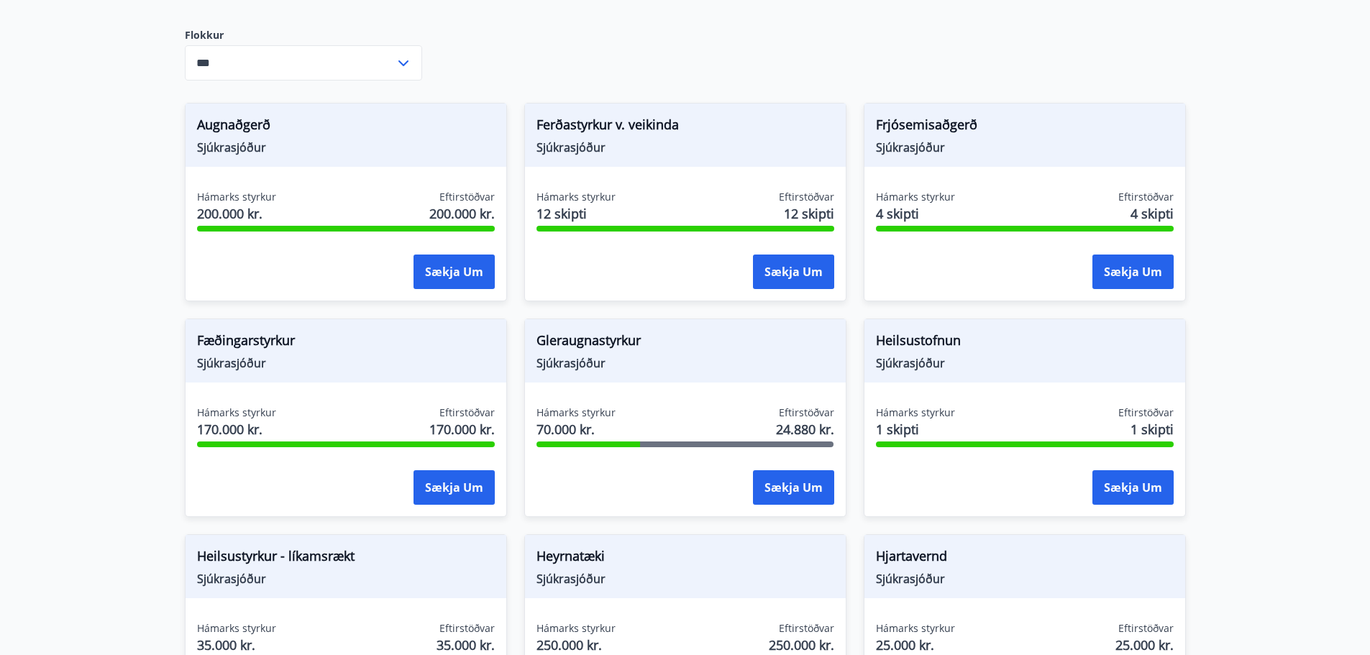
scroll to position [0, 0]
